Goal: Information Seeking & Learning: Compare options

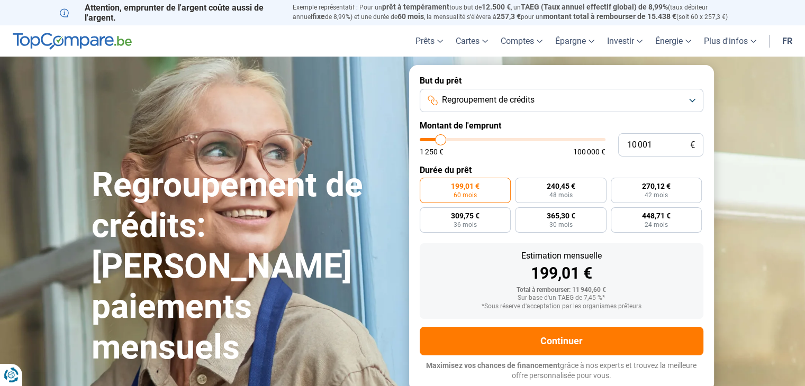
type input "12 250"
type input "12250"
type input "12 500"
type input "12500"
type input "12 750"
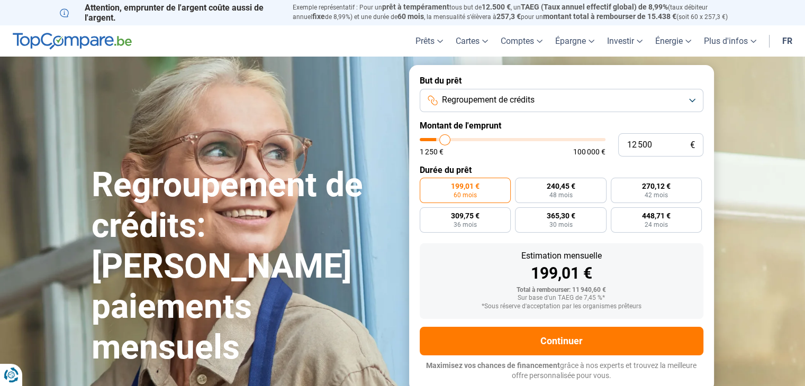
type input "12750"
type input "13 250"
type input "13250"
type input "13 500"
type input "13500"
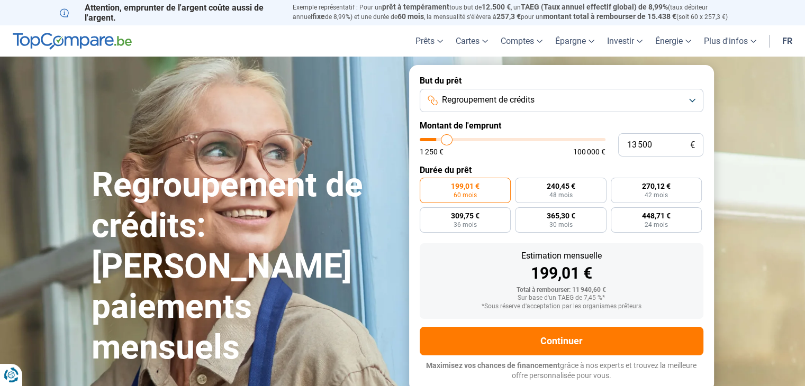
type input "13 750"
type input "13750"
type input "14 000"
type input "14000"
type input "14 500"
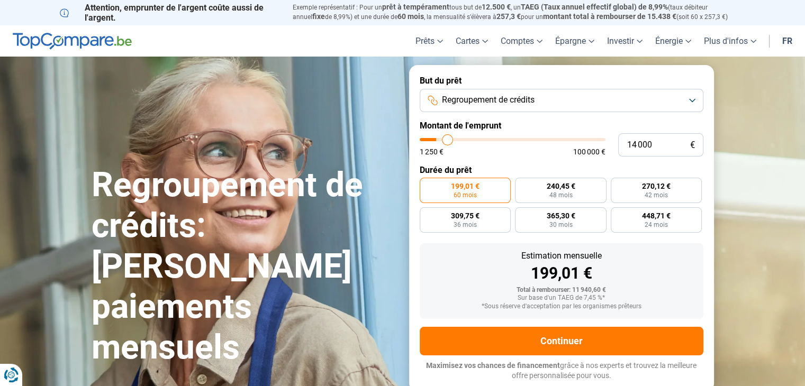
type input "14500"
type input "14 750"
type input "14750"
type input "15 000"
type input "15000"
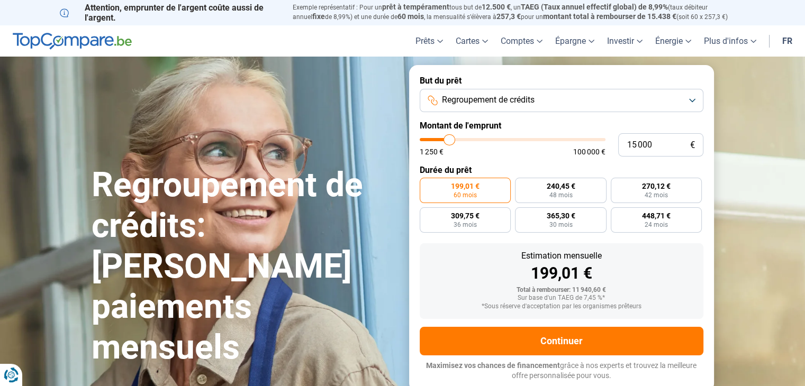
type input "15 250"
type input "15250"
type input "15 500"
type input "15500"
type input "15 750"
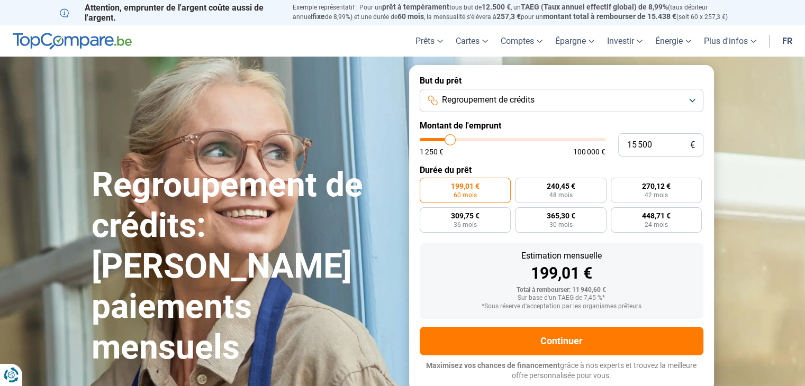
type input "15750"
type input "16 250"
type input "16250"
type input "16 750"
type input "16750"
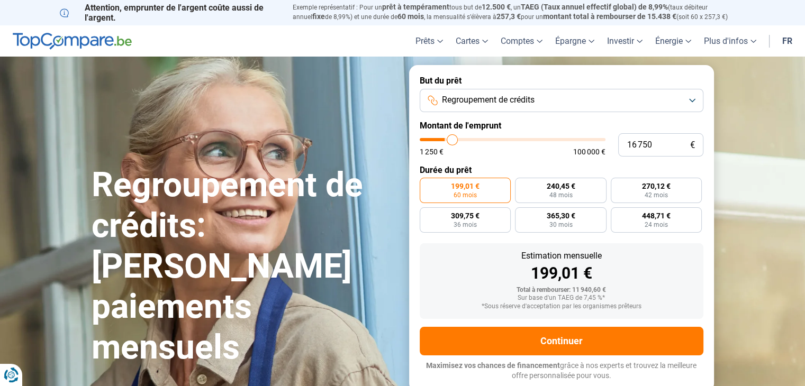
type input "17 250"
type input "17250"
type input "18 000"
type input "18000"
type input "18 750"
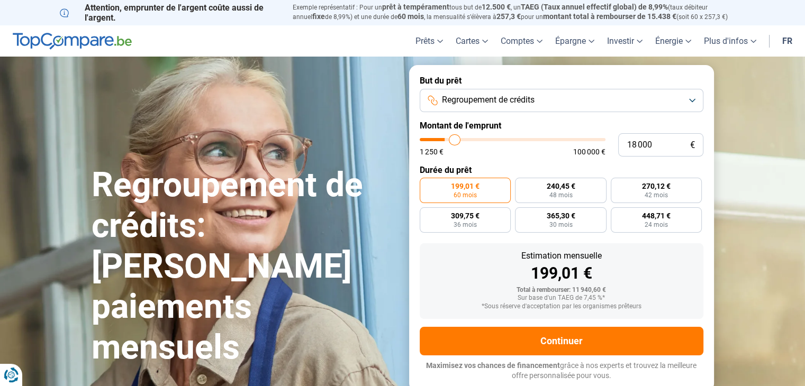
type input "18750"
type input "19 250"
type input "19250"
type input "20 500"
type input "20500"
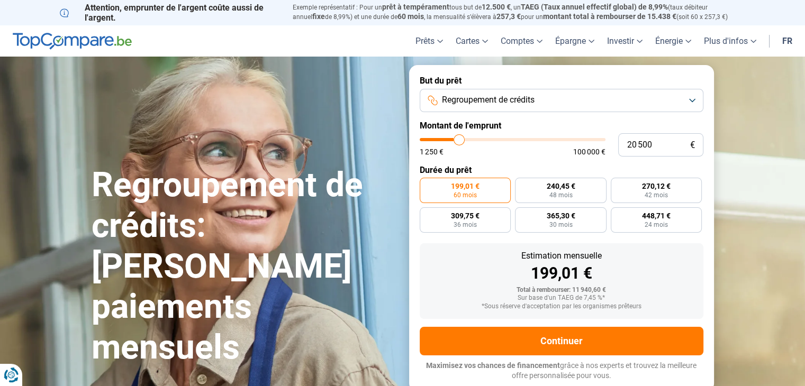
type input "21 500"
type input "21500"
type input "22 250"
type input "22250"
type input "22 750"
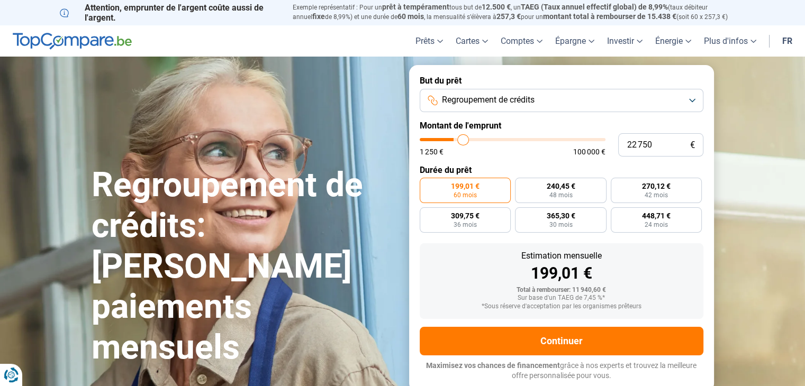
drag, startPoint x: 444, startPoint y: 142, endPoint x: 463, endPoint y: 142, distance: 19.0
type input "22750"
click at [463, 141] on input "range" at bounding box center [513, 139] width 186 height 3
radio input "false"
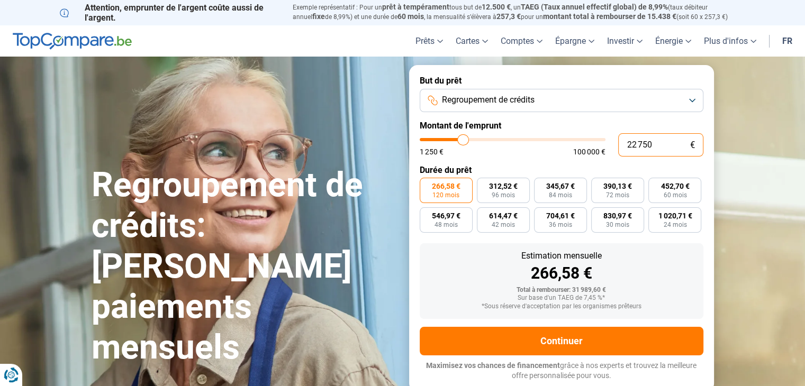
click at [642, 147] on input "22 750" at bounding box center [660, 144] width 85 height 23
drag, startPoint x: 654, startPoint y: 148, endPoint x: 622, endPoint y: 149, distance: 31.8
click at [622, 149] on input "22 750" at bounding box center [660, 144] width 85 height 23
type input "2"
type input "1250"
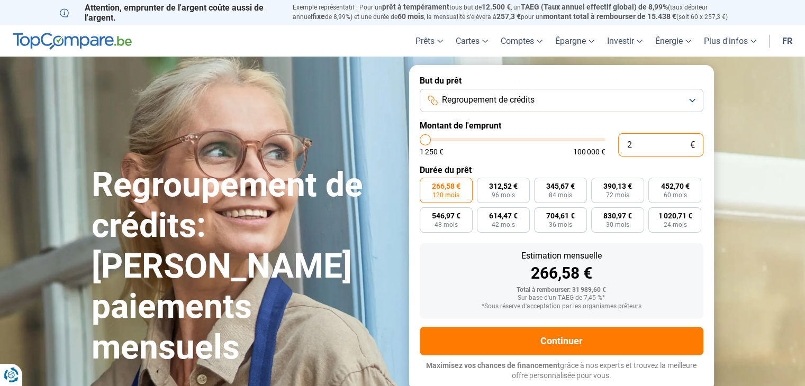
type input "23"
type input "1250"
type input "230"
type input "1250"
type input "2 300"
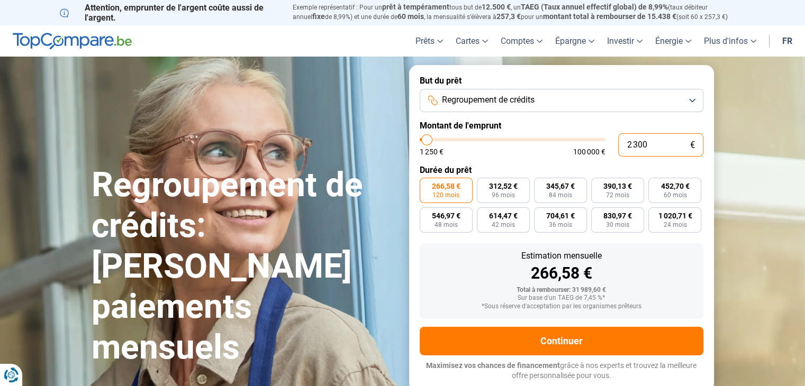
type input "2250"
radio input "true"
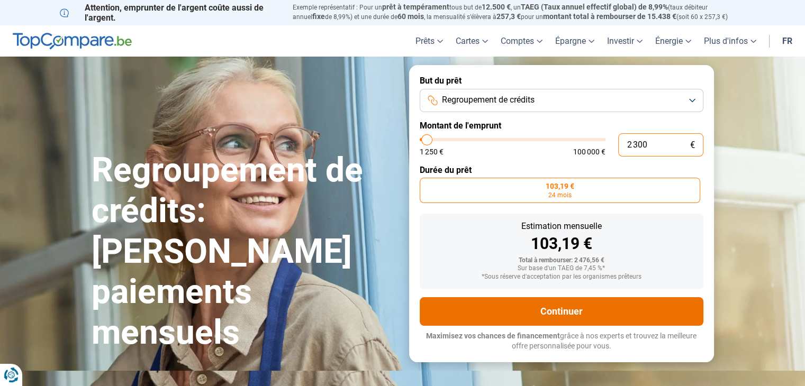
type input "2 300"
click at [579, 308] on button "Continuer" at bounding box center [562, 311] width 284 height 29
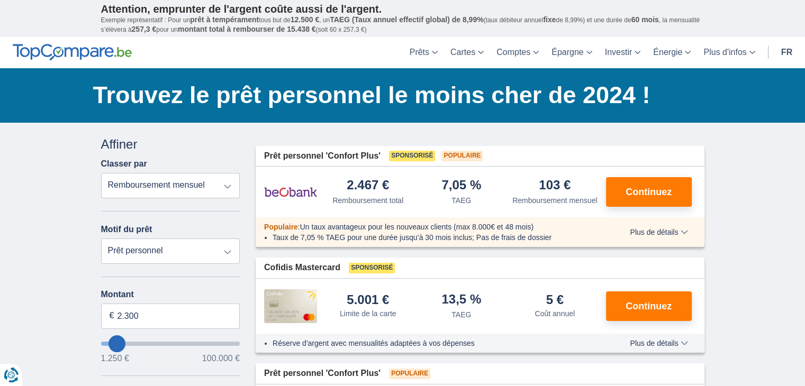
click at [184, 186] on select "Remboursement total TAEG Remboursement mensuel" at bounding box center [170, 185] width 139 height 25
click at [165, 251] on select "Prêt personnel Voiture Moto / vélo Caravane / mobilhome Travaux Energie Rachat …" at bounding box center [170, 251] width 139 height 25
select select "debtConsolidation"
click at [101, 239] on select "Prêt personnel Voiture Moto / vélo Caravane / mobilhome Travaux Energie Rachat …" at bounding box center [170, 251] width 139 height 25
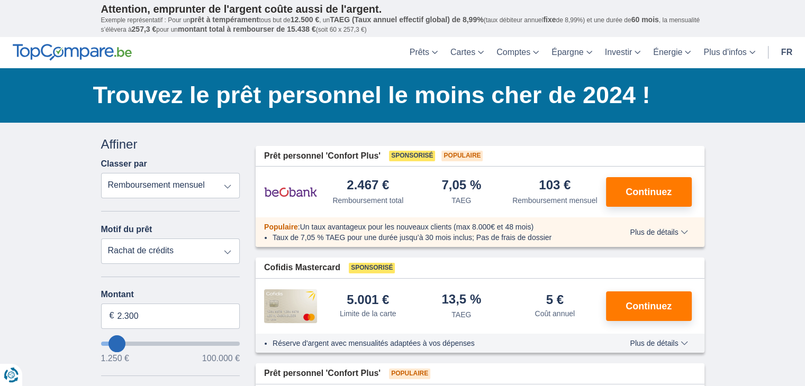
type input "10.000"
type input "10250"
select select "48"
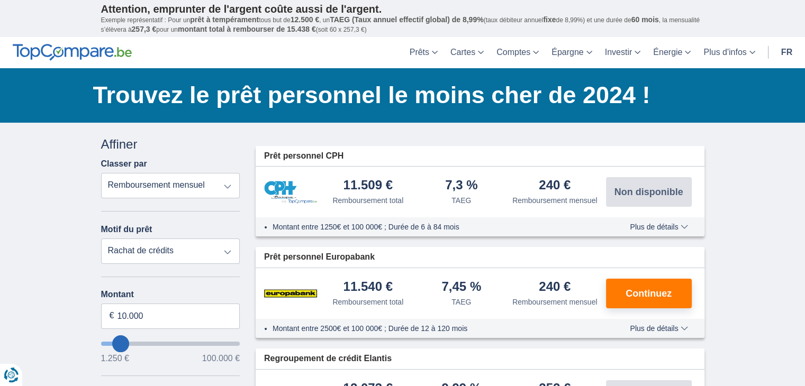
type input "9.250"
type input "8250"
type input "1.250"
type input "1250"
select select "24"
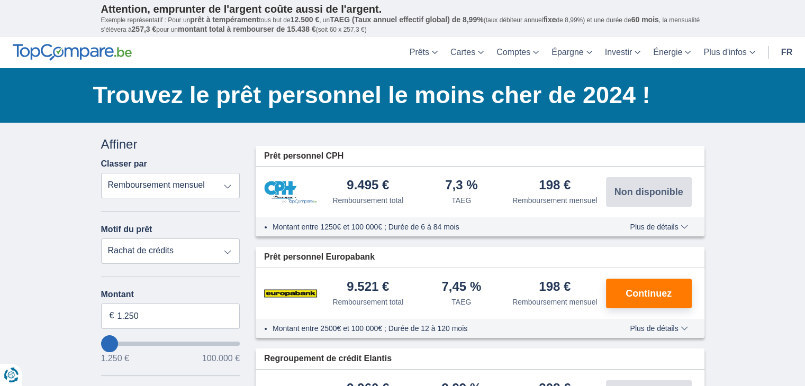
type input "1250"
click at [106, 343] on input "wantToBorrow" at bounding box center [170, 344] width 139 height 4
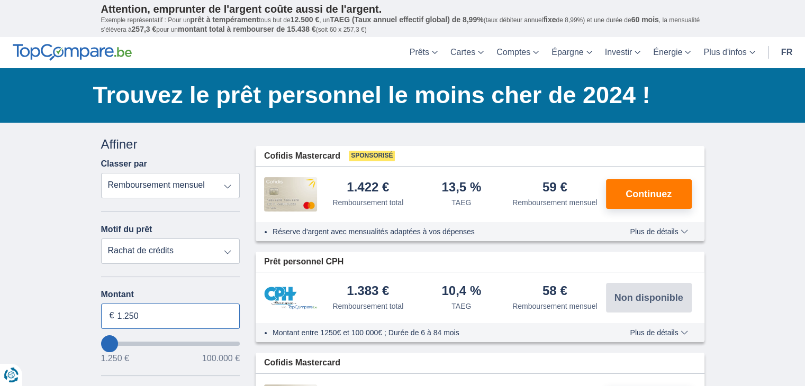
drag, startPoint x: 140, startPoint y: 316, endPoint x: 110, endPoint y: 316, distance: 30.2
click at [110, 316] on div "1.250 €" at bounding box center [170, 316] width 139 height 25
type input "2.300"
type input "2250"
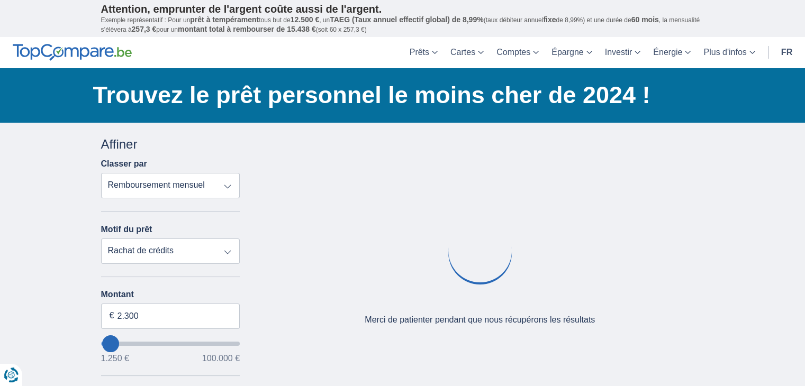
click at [177, 281] on div "Annuler Filtres Affiner Classer par Remboursement total TAEG Remboursement mens…" at bounding box center [170, 378] width 139 height 487
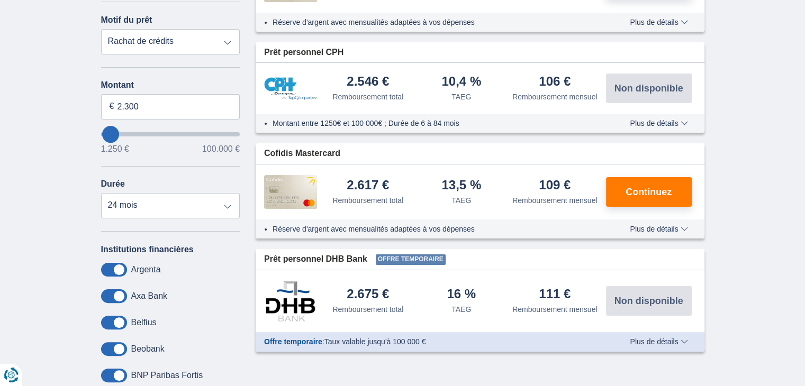
scroll to position [212, 0]
